Goal: Check status

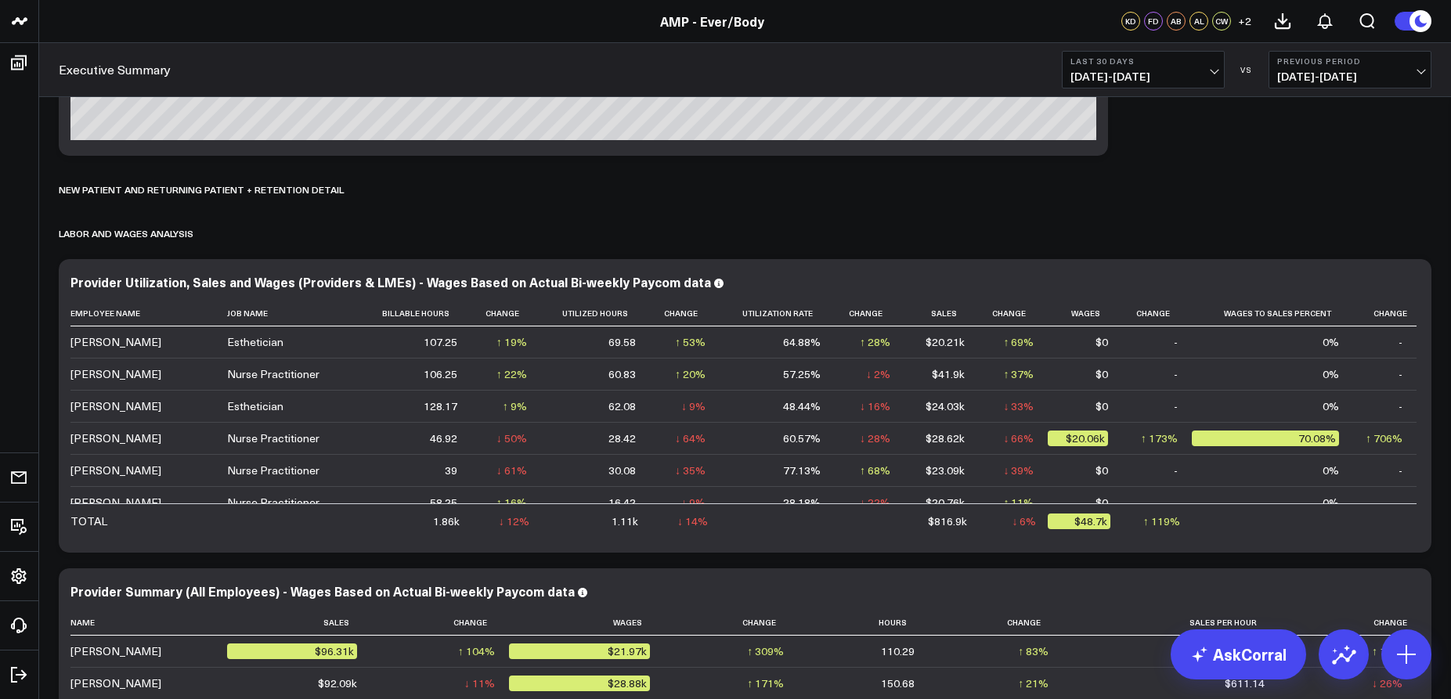
scroll to position [79, 0]
click at [1144, 78] on span "[DATE] - [DATE]" at bounding box center [1143, 76] width 146 height 13
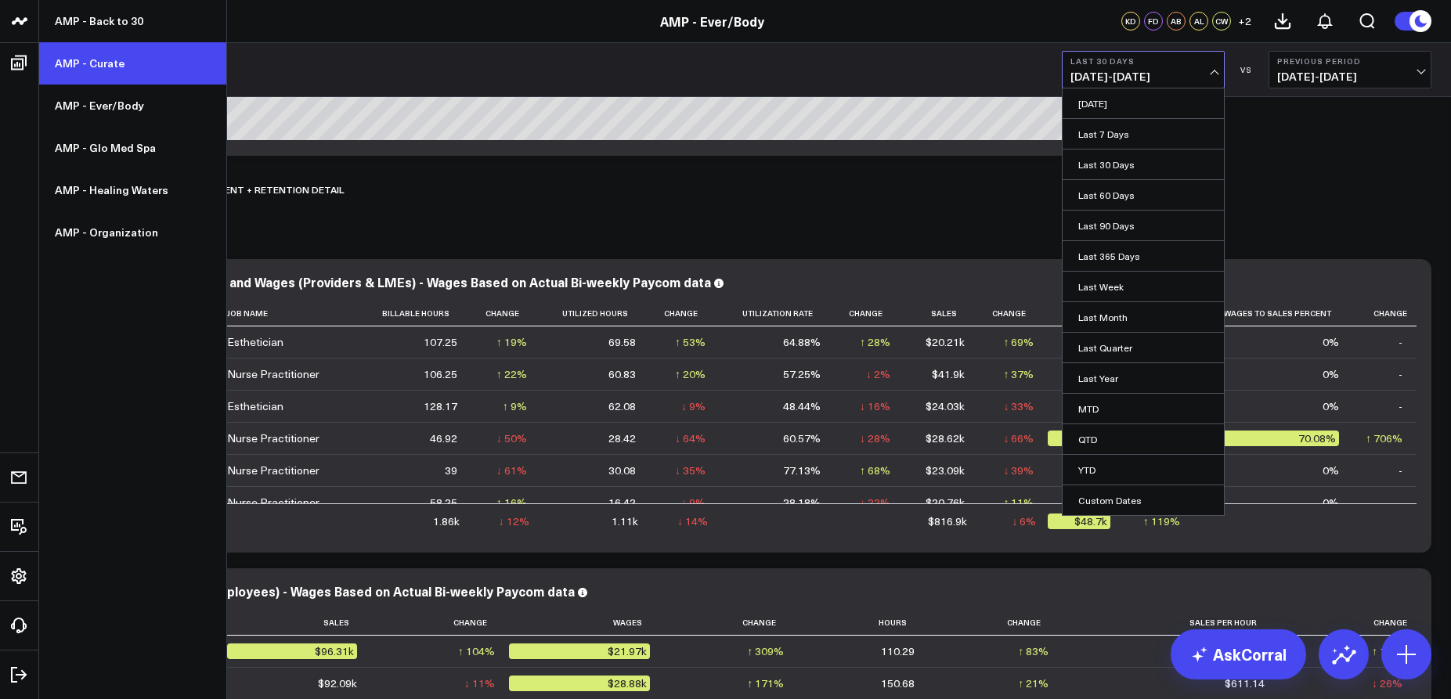
click at [92, 78] on link "AMP - Curate" at bounding box center [132, 63] width 187 height 42
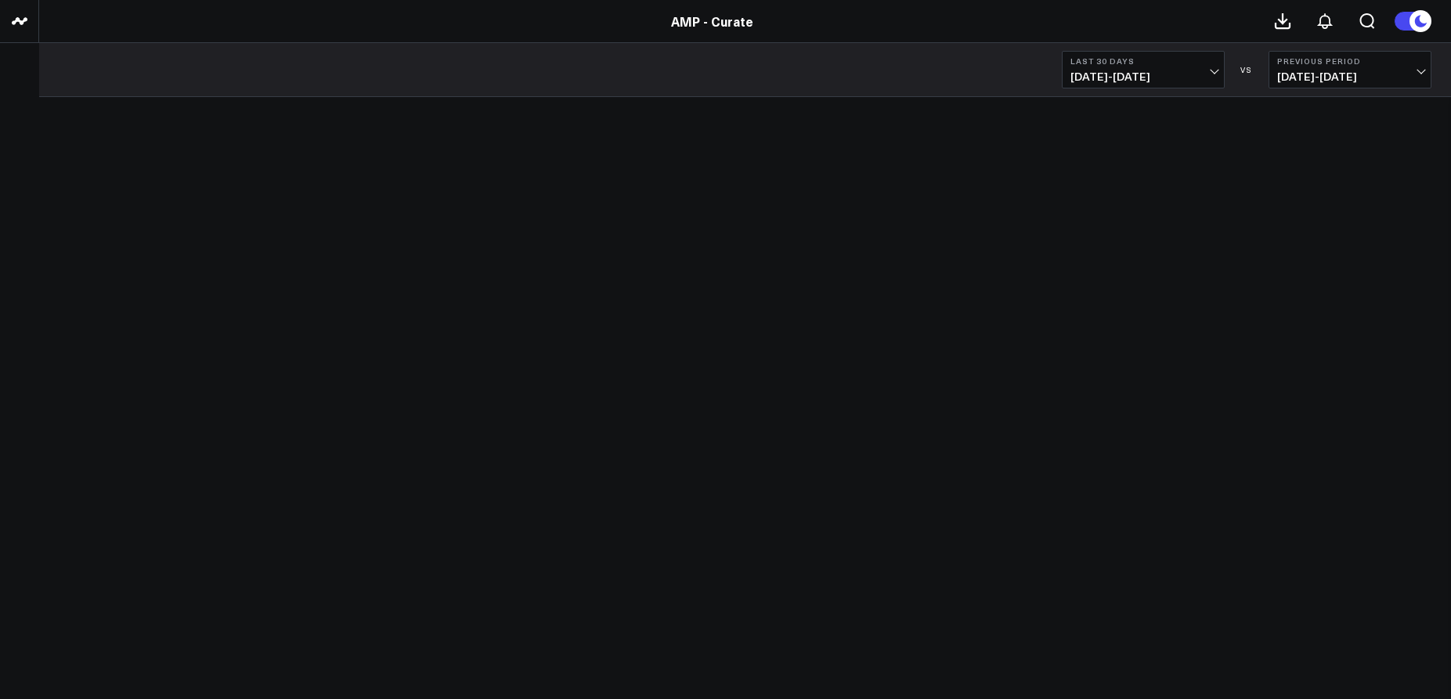
click at [1147, 76] on span "[DATE] - [DATE]" at bounding box center [1143, 76] width 146 height 13
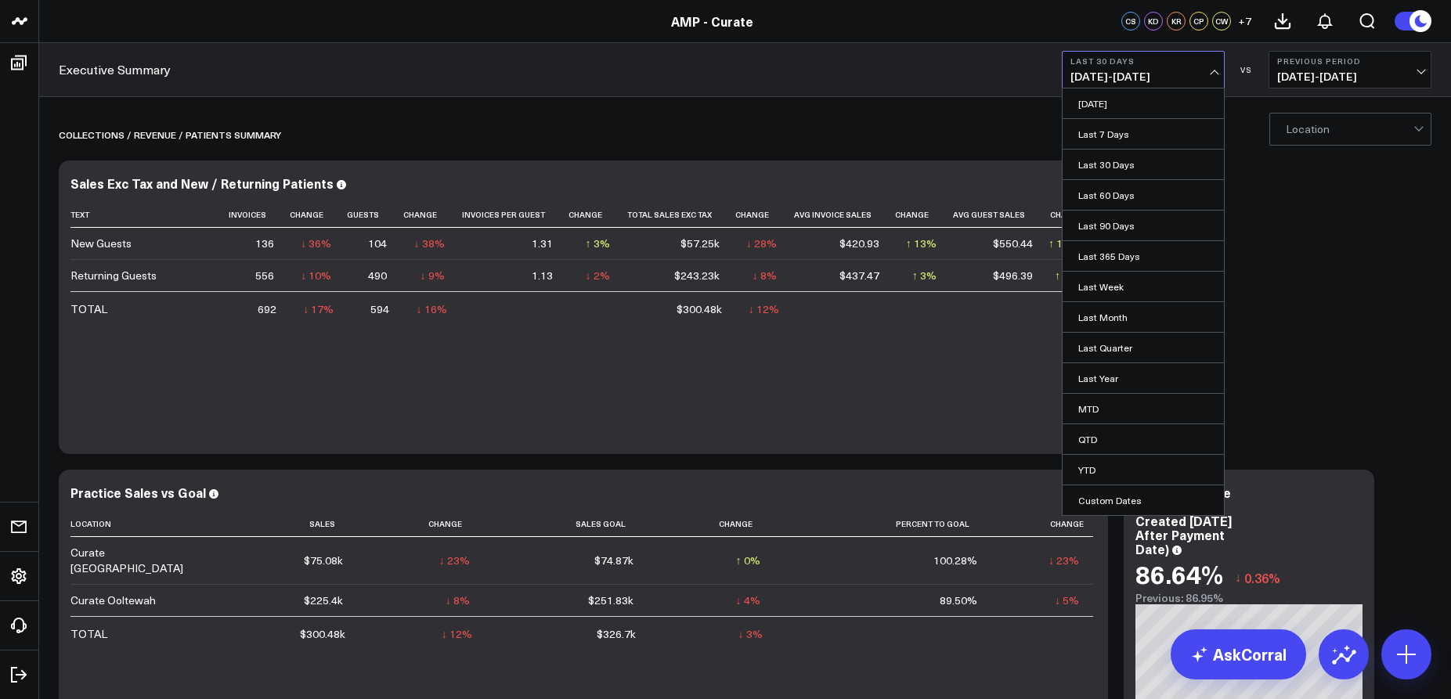
click at [1111, 400] on link "MTD" at bounding box center [1142, 409] width 161 height 30
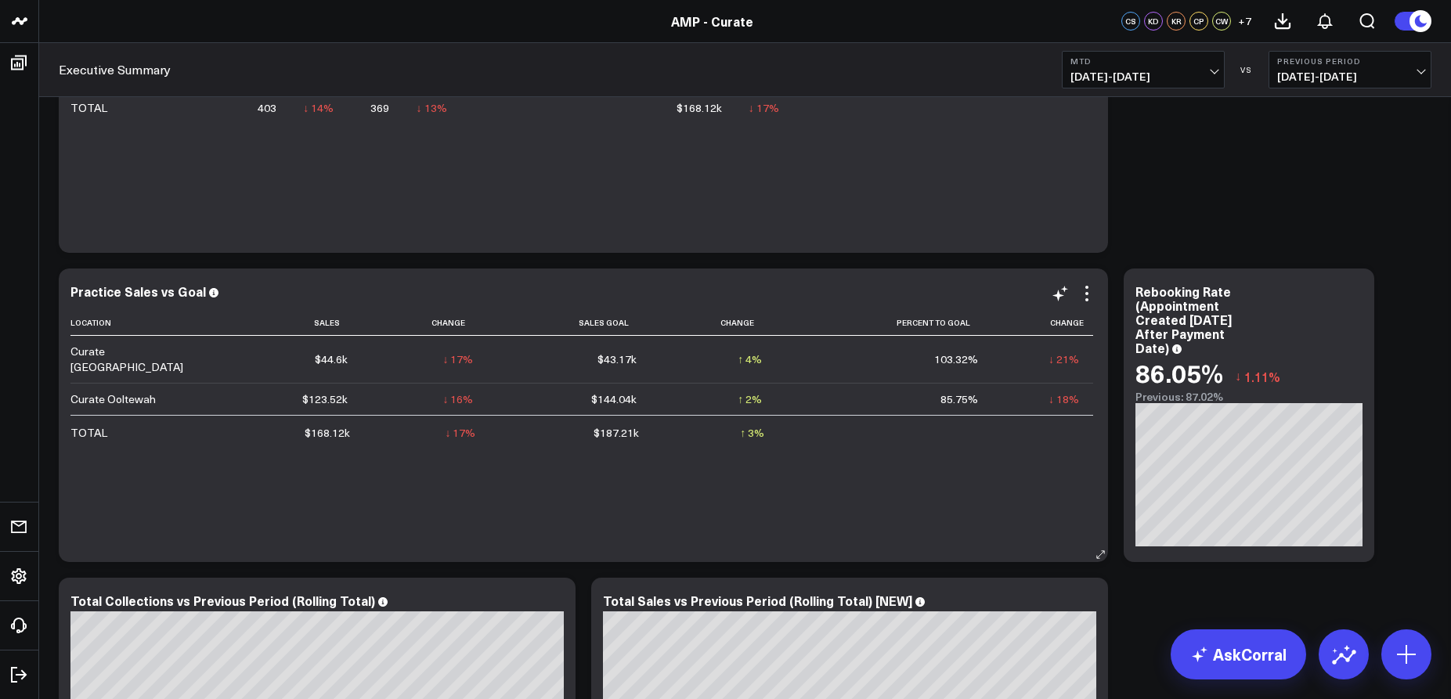
scroll to position [199, 0]
